Goal: Information Seeking & Learning: Learn about a topic

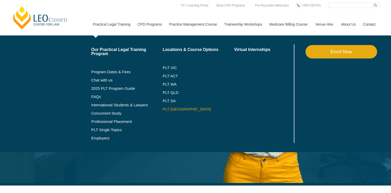
click at [165, 109] on link "PLT [GEOGRAPHIC_DATA]" at bounding box center [199, 109] width 72 height 4
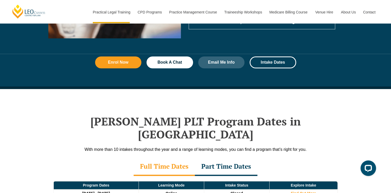
scroll to position [673, 0]
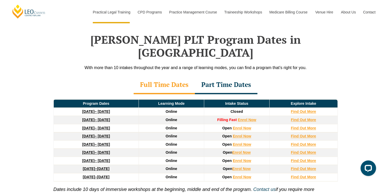
click at [295, 43] on h2 "Leo Cussen’s PLT Program Dates in NSW" at bounding box center [195, 46] width 295 height 26
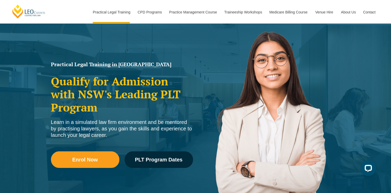
scroll to position [0, 0]
